Goal: Task Accomplishment & Management: Use online tool/utility

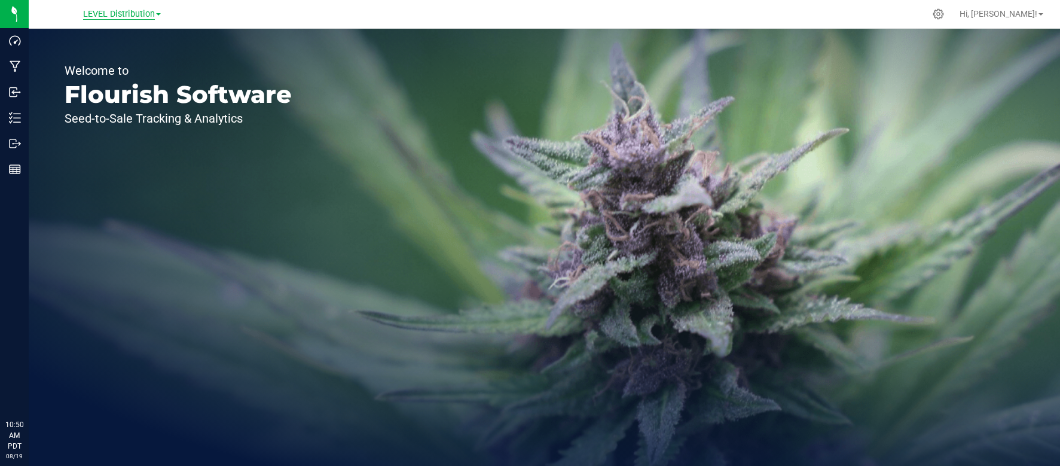
click at [137, 16] on span "LEVEL Distribution" at bounding box center [119, 14] width 72 height 11
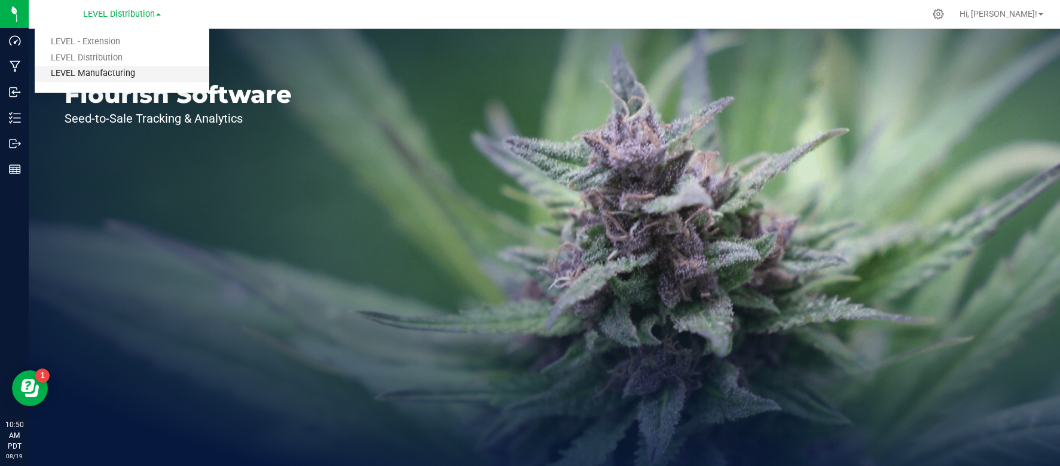
click at [111, 77] on link "LEVEL Manufacturing" at bounding box center [122, 74] width 175 height 16
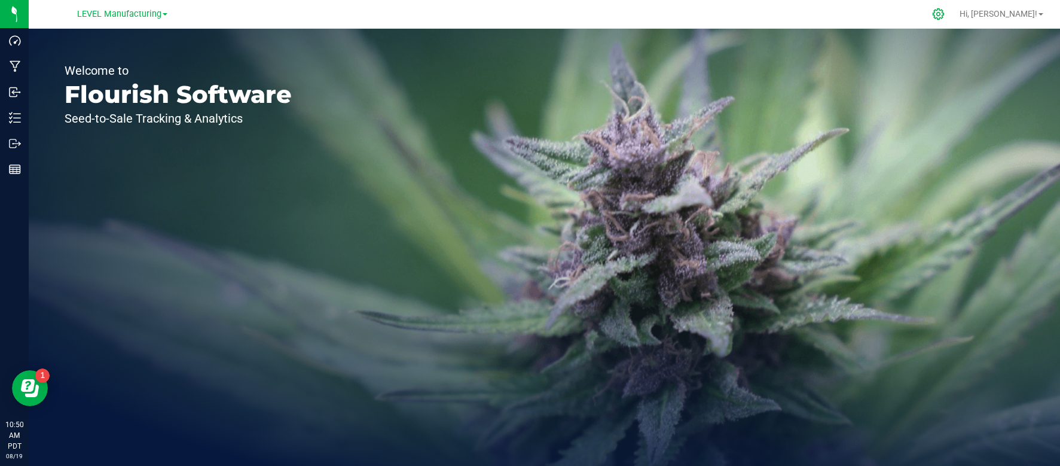
click at [944, 18] on icon at bounding box center [938, 13] width 11 height 11
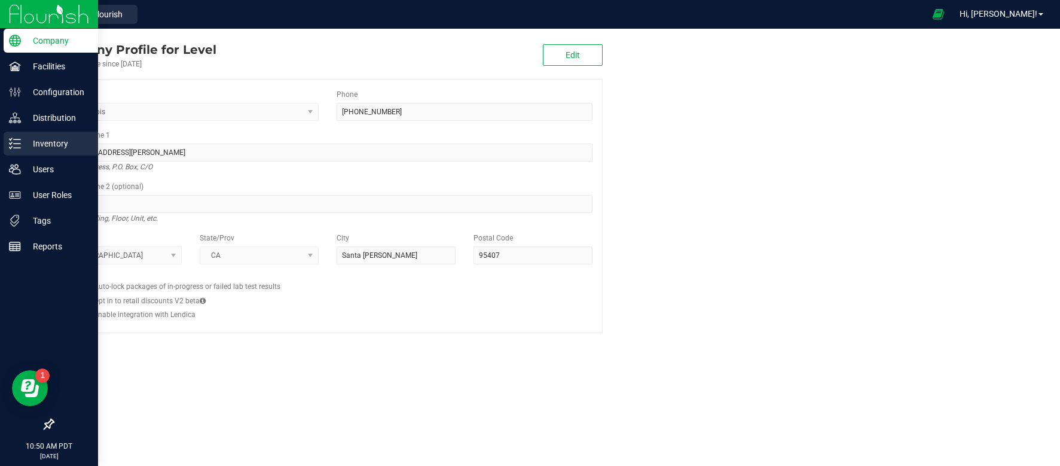
click at [51, 149] on p "Inventory" at bounding box center [57, 143] width 72 height 14
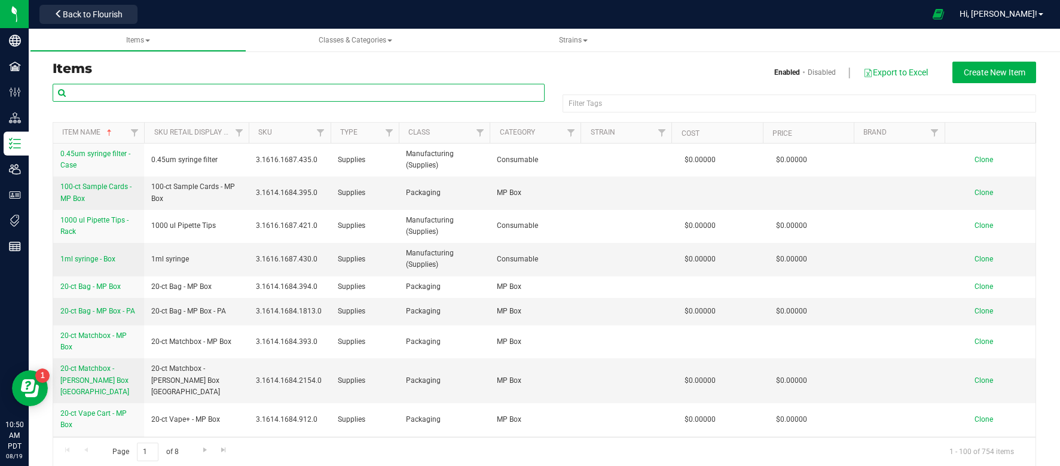
click at [155, 94] on input "text" at bounding box center [299, 93] width 492 height 18
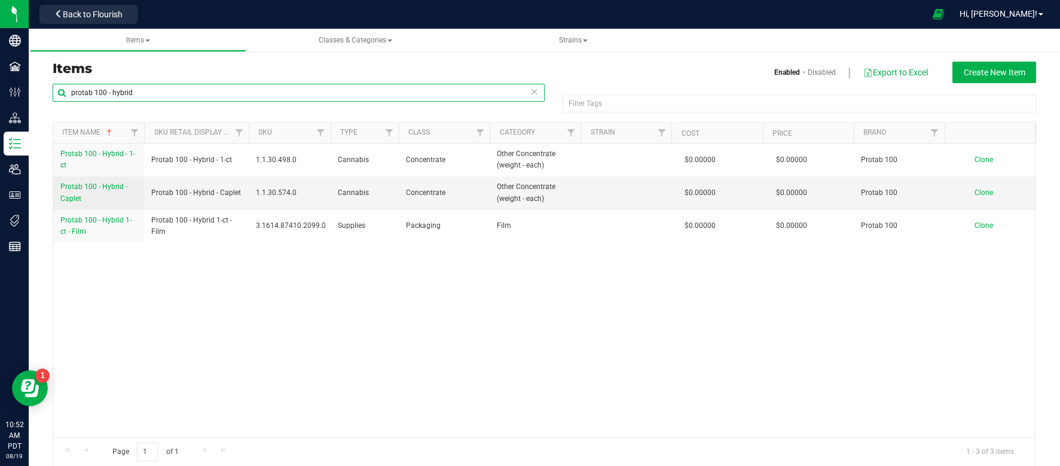
type input "protab 100 - hybrid"
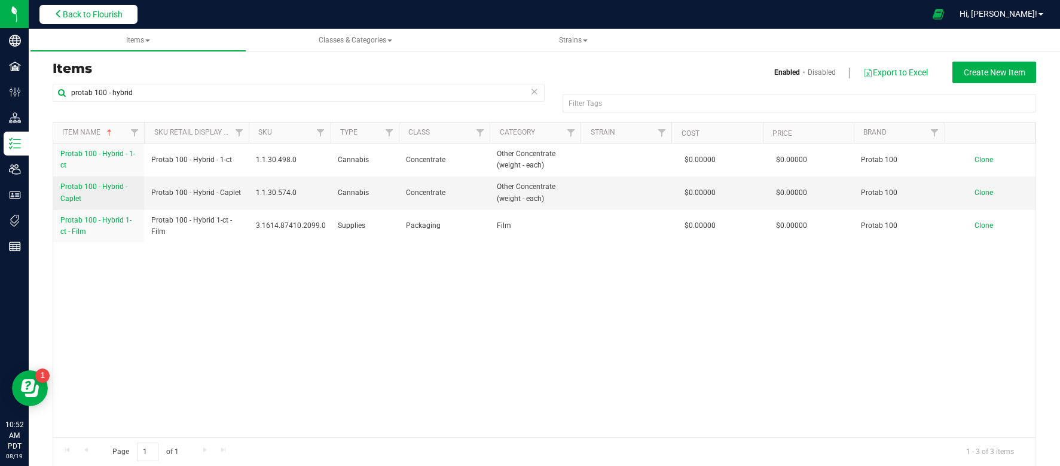
click at [66, 17] on span "Back to Flourish" at bounding box center [93, 15] width 60 height 10
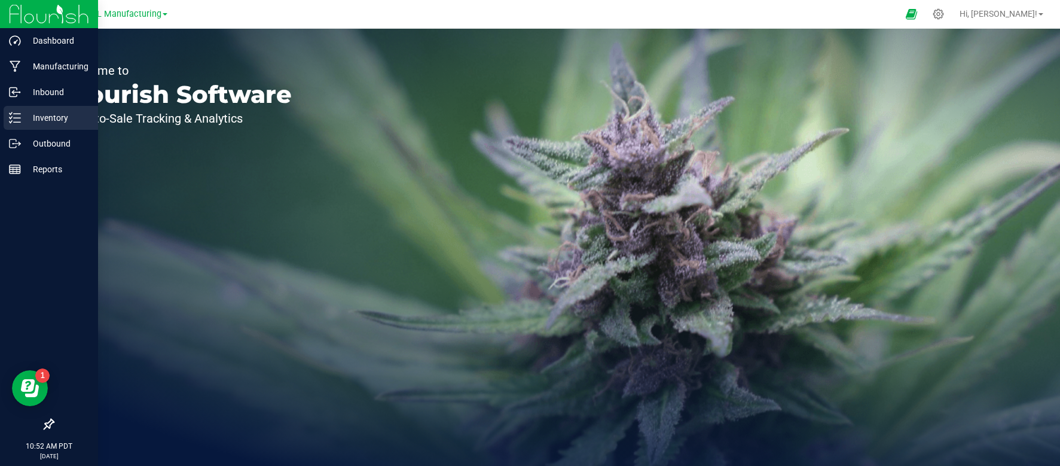
click at [32, 108] on div "Inventory" at bounding box center [51, 118] width 94 height 24
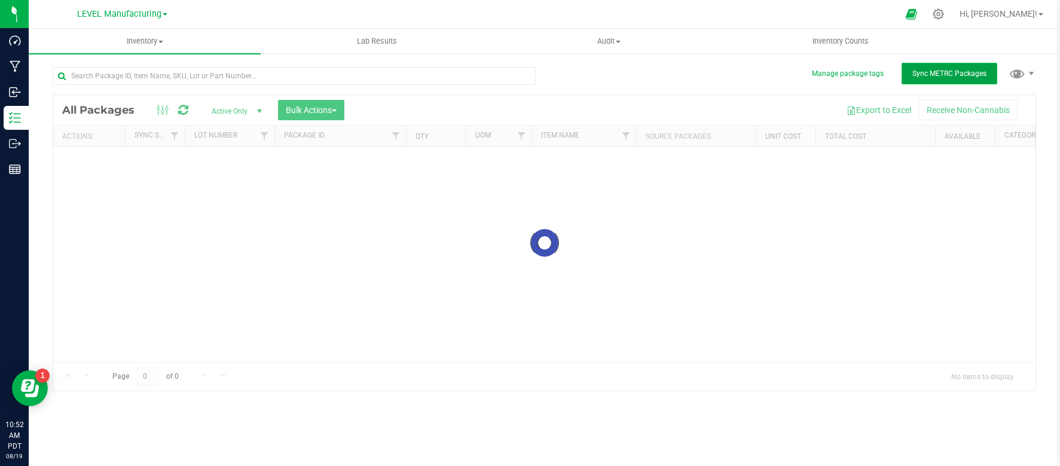
click at [965, 73] on span "Sync METRC Packages" at bounding box center [949, 73] width 74 height 8
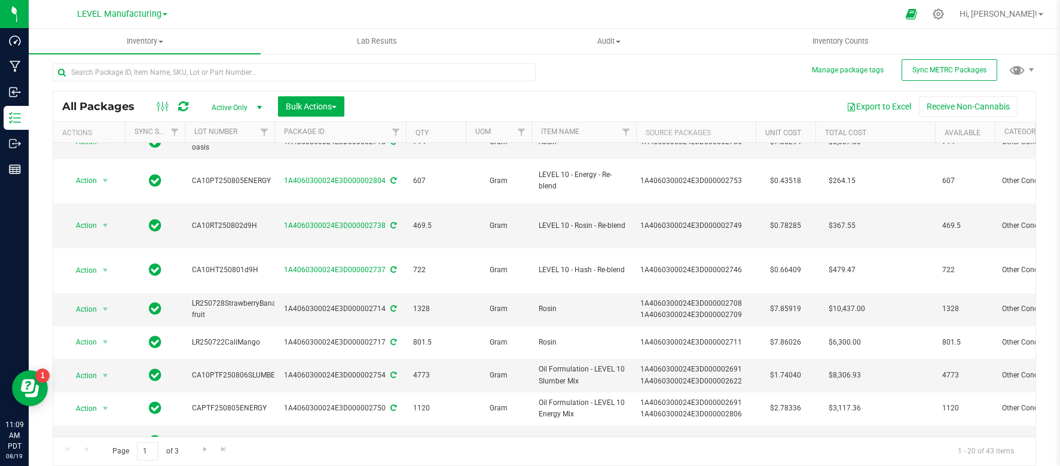
scroll to position [357, 0]
